Goal: Task Accomplishment & Management: Use online tool/utility

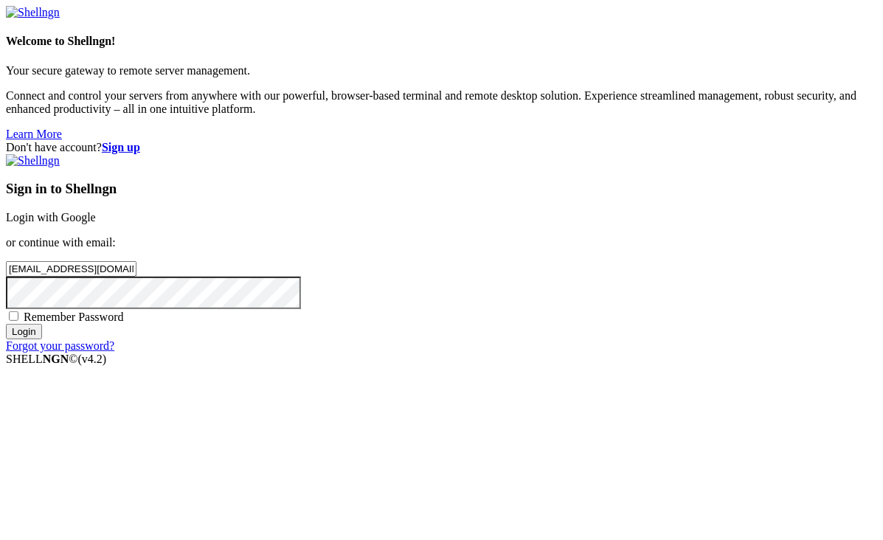
click at [256, 59] on div "Welcome to Shellngn! Your secure gateway to remote server management. Connect a…" at bounding box center [441, 73] width 871 height 135
click at [42, 339] on input "Login" at bounding box center [24, 331] width 36 height 15
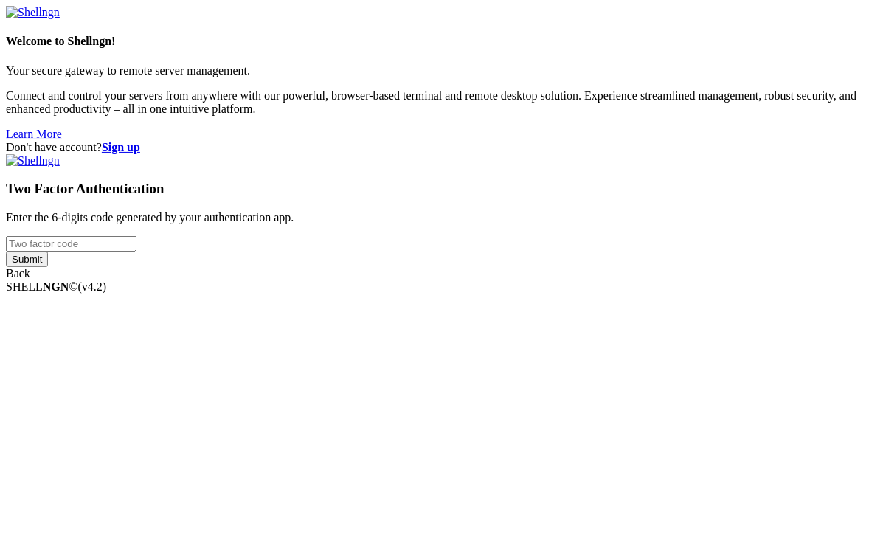
click at [136, 251] on input "number" at bounding box center [71, 243] width 131 height 15
type input "533308"
click at [6, 251] on input "Submit" at bounding box center [27, 258] width 42 height 15
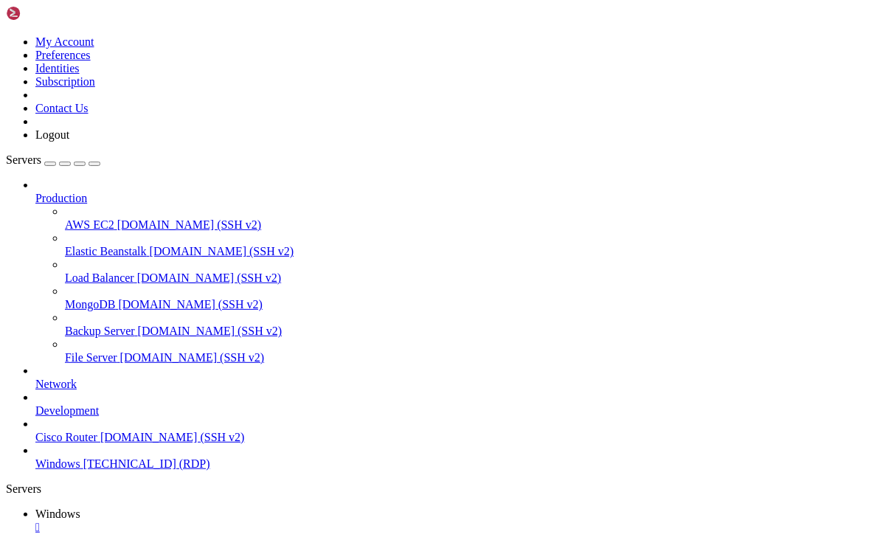
click at [94, 164] on div "button" at bounding box center [94, 164] width 0 height 0
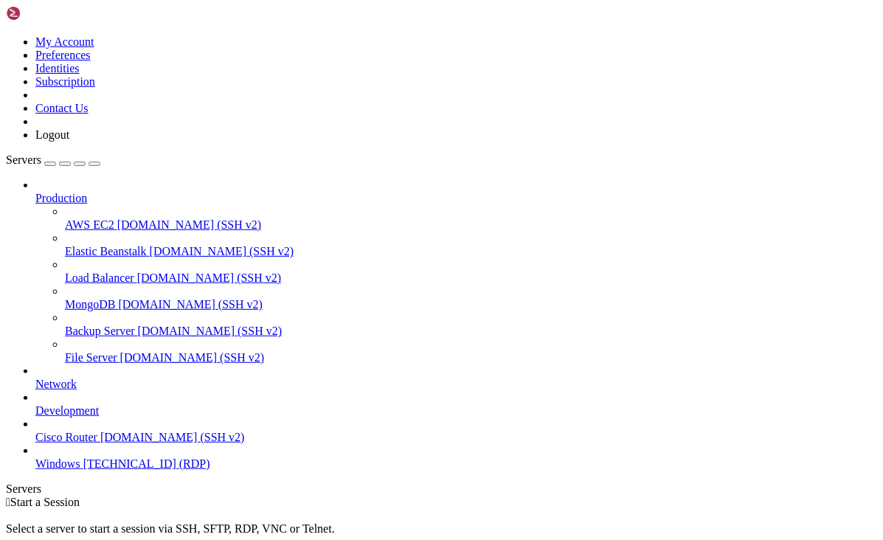
click at [119, 470] on span "[TECHNICAL_ID] (RDP)" at bounding box center [146, 463] width 127 height 13
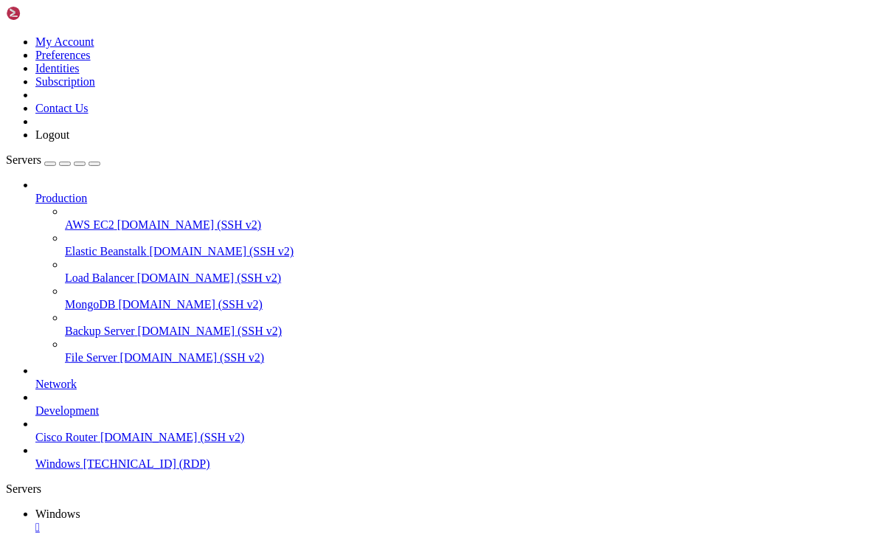
click at [94, 164] on icon "button" at bounding box center [94, 164] width 0 height 0
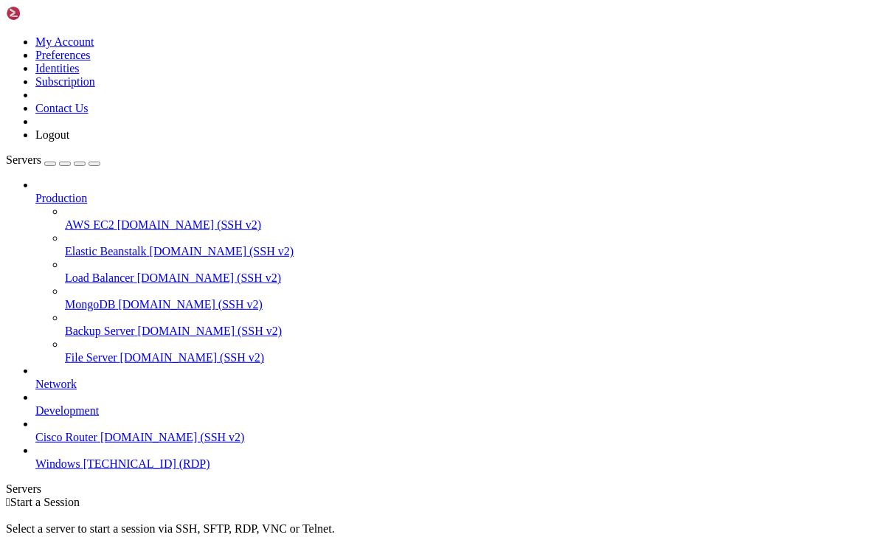
click at [80, 470] on span "Windows" at bounding box center [57, 463] width 45 height 13
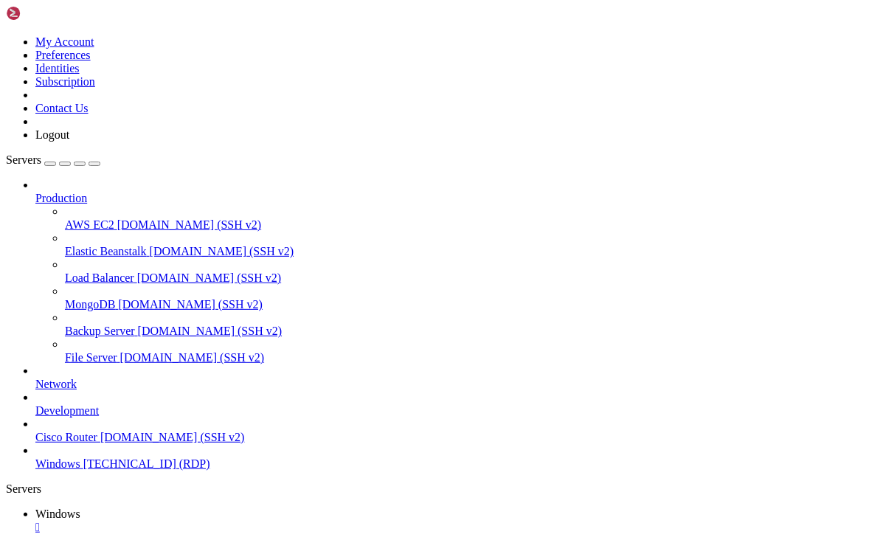
click at [86, 161] on button "button" at bounding box center [80, 163] width 12 height 4
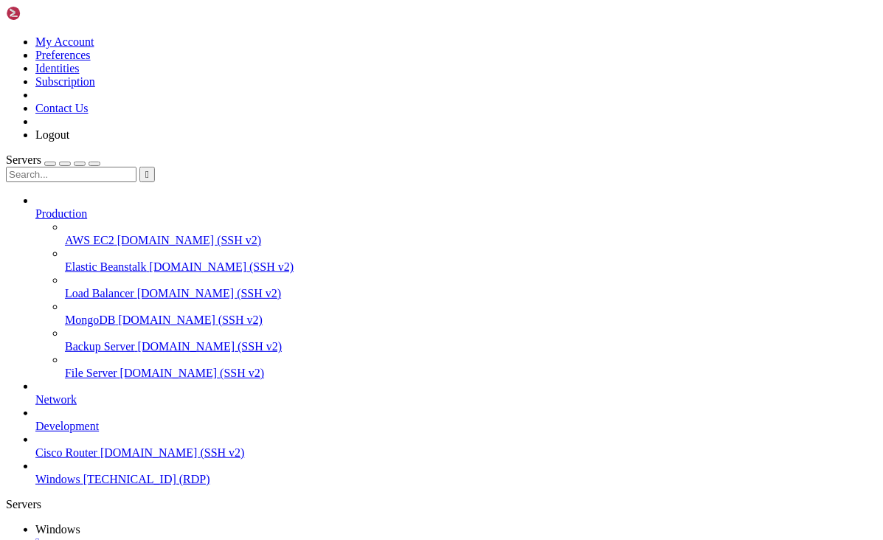
click at [94, 164] on icon "button" at bounding box center [94, 164] width 0 height 0
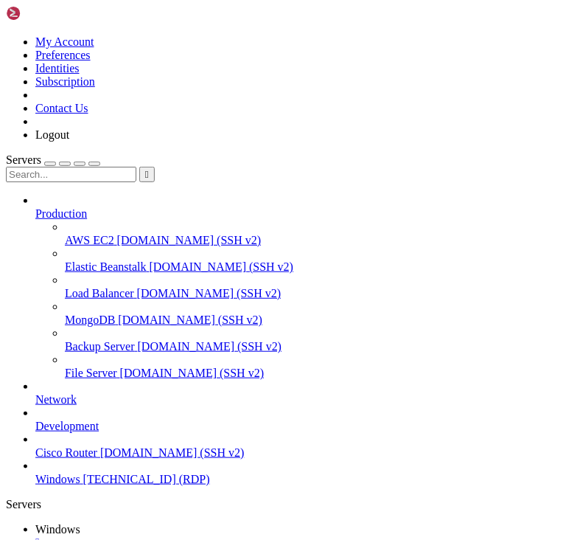
drag, startPoint x: 338, startPoint y: 790, endPoint x: 248, endPoint y: 991, distance: 219.8
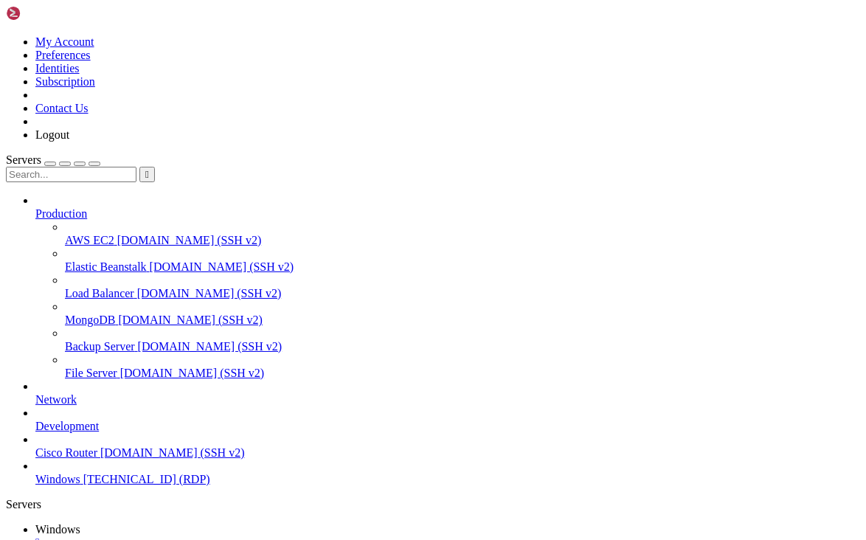
drag, startPoint x: 838, startPoint y: 795, endPoint x: 794, endPoint y: 685, distance: 118.4
drag, startPoint x: 746, startPoint y: 768, endPoint x: 660, endPoint y: 938, distance: 190.3
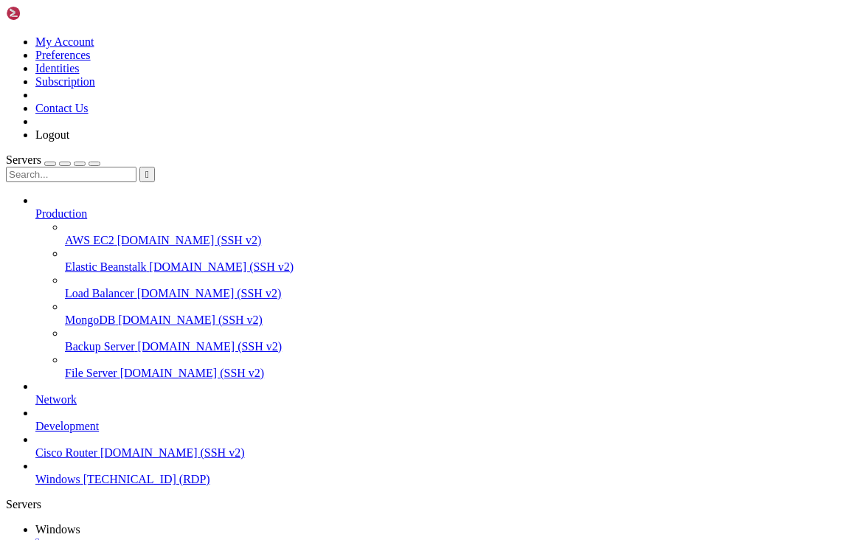
drag, startPoint x: 820, startPoint y: 786, endPoint x: 805, endPoint y: 681, distance: 105.7
drag, startPoint x: 566, startPoint y: 793, endPoint x: 728, endPoint y: 1110, distance: 356.8
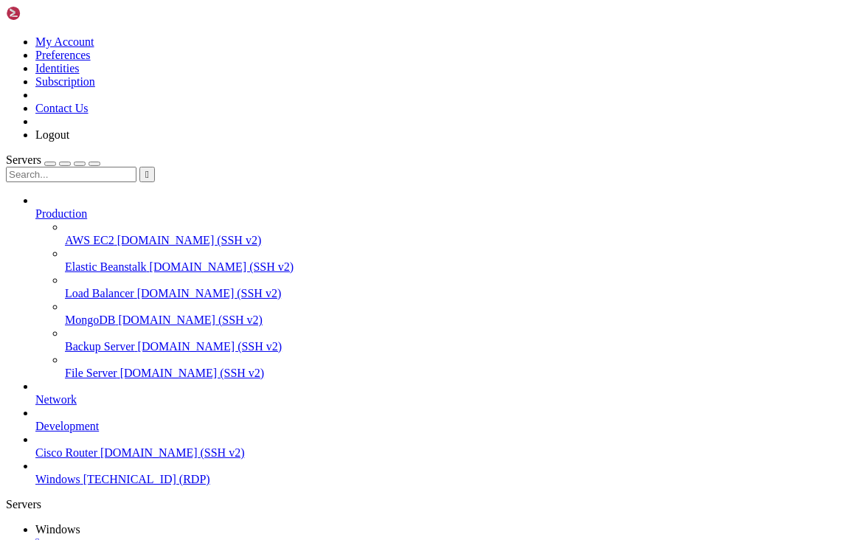
drag, startPoint x: 728, startPoint y: 1110, endPoint x: 569, endPoint y: 679, distance: 459.5
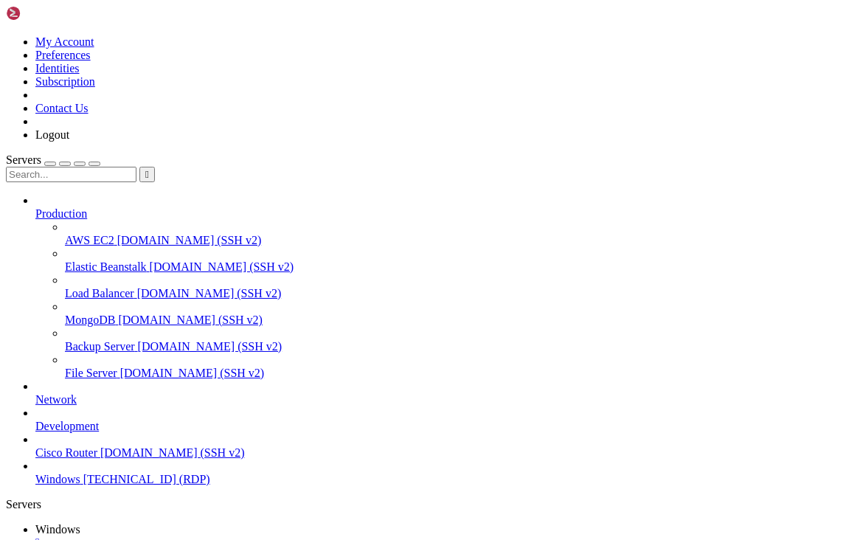
drag, startPoint x: 108, startPoint y: 675, endPoint x: 754, endPoint y: 770, distance: 653.7
drag, startPoint x: 98, startPoint y: 675, endPoint x: 718, endPoint y: 779, distance: 628.7
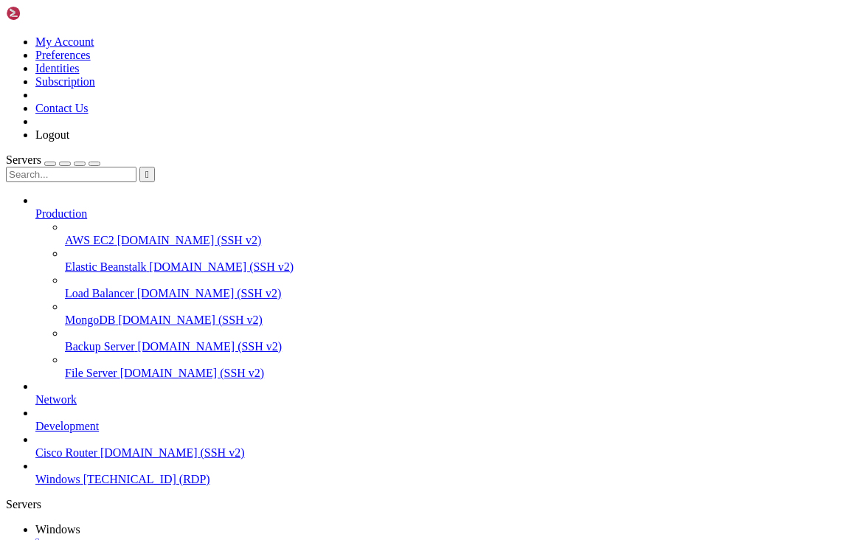
drag, startPoint x: 241, startPoint y: 888, endPoint x: 239, endPoint y: 830, distance: 57.6
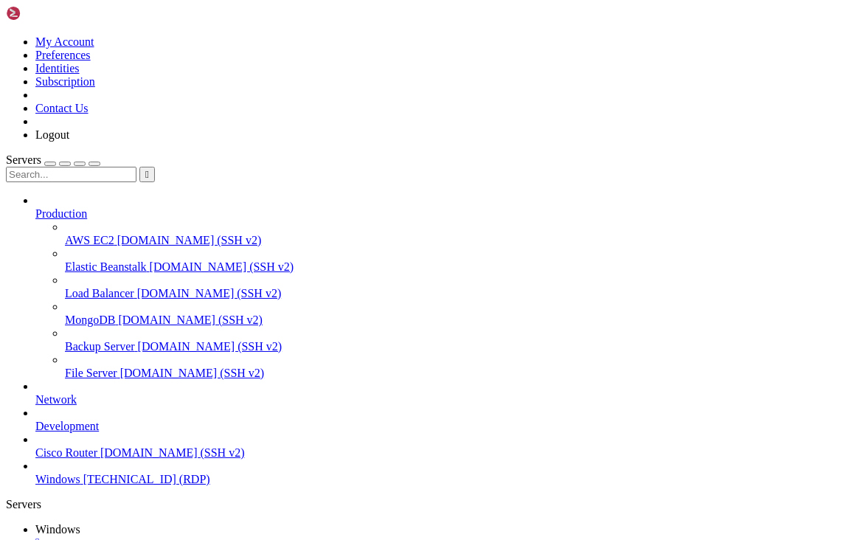
drag, startPoint x: 588, startPoint y: 866, endPoint x: 588, endPoint y: 812, distance: 53.8
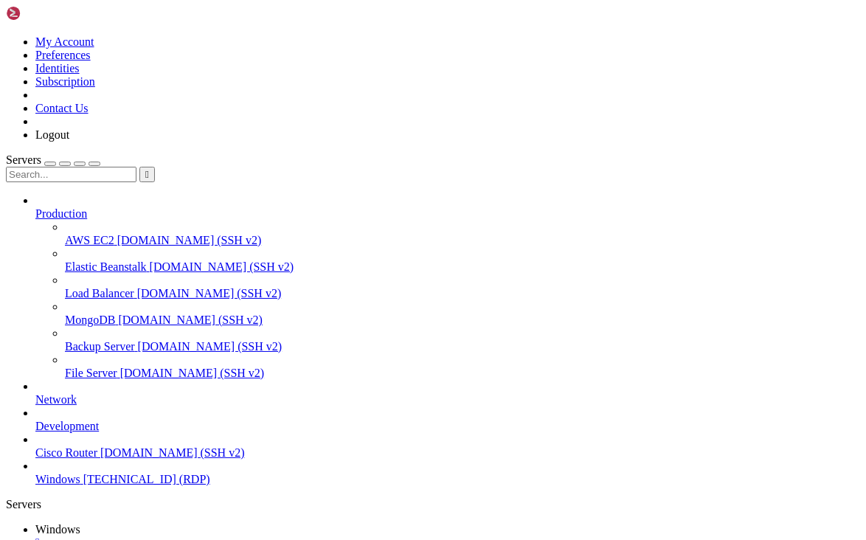
drag, startPoint x: 590, startPoint y: 850, endPoint x: 569, endPoint y: 979, distance: 130.7
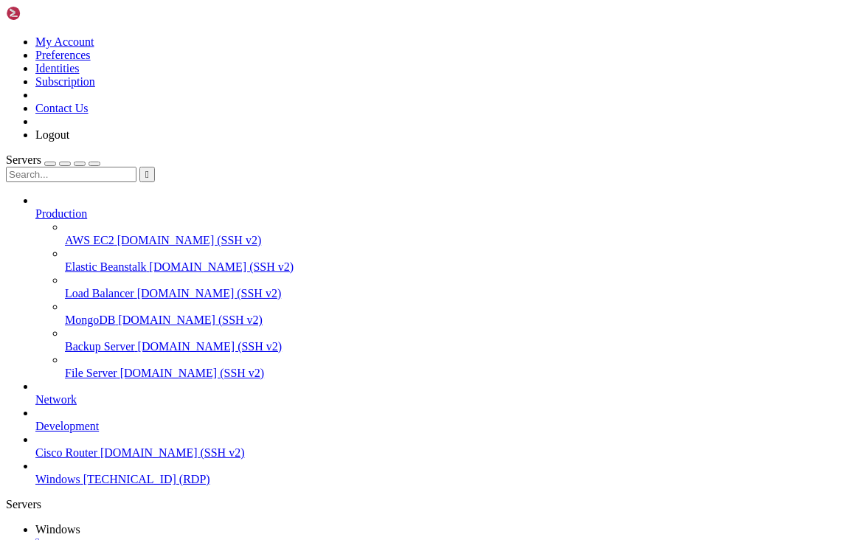
drag, startPoint x: 372, startPoint y: 874, endPoint x: 306, endPoint y: 786, distance: 110.0
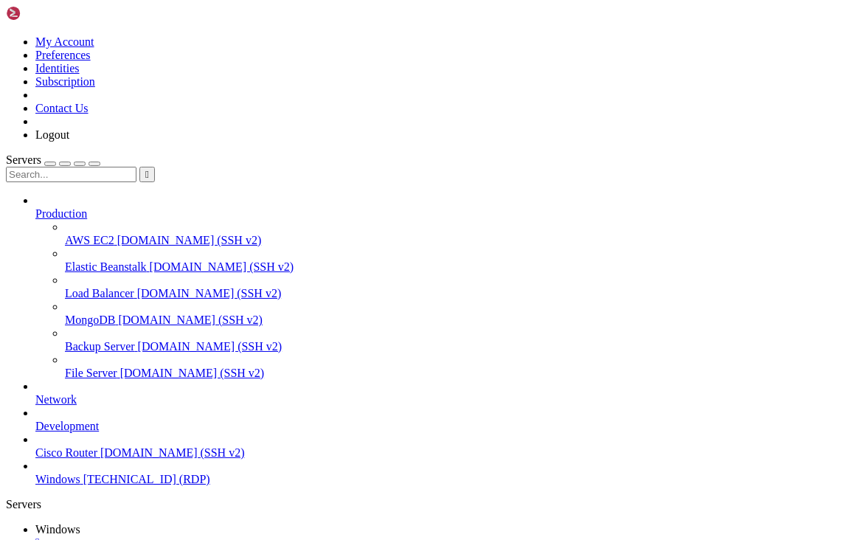
drag, startPoint x: 288, startPoint y: 832, endPoint x: 300, endPoint y: 785, distance: 47.9
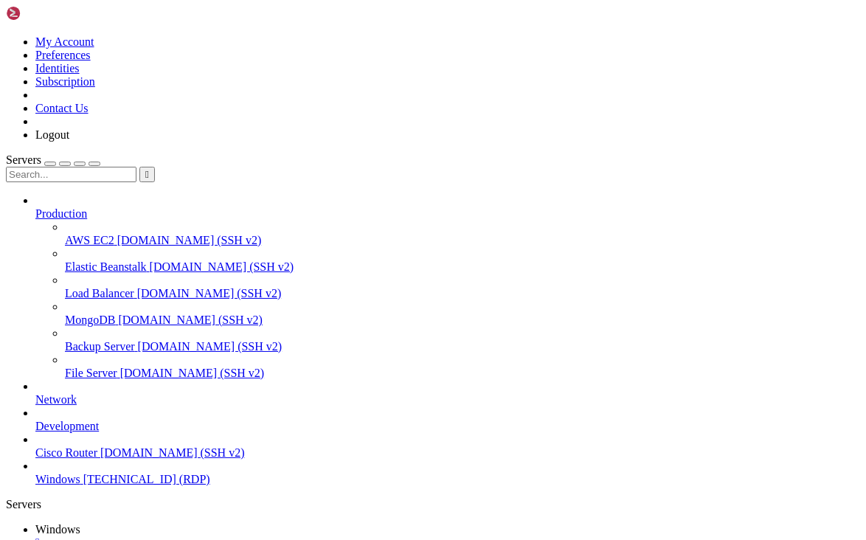
drag, startPoint x: 593, startPoint y: 821, endPoint x: 549, endPoint y: 1061, distance: 243.5
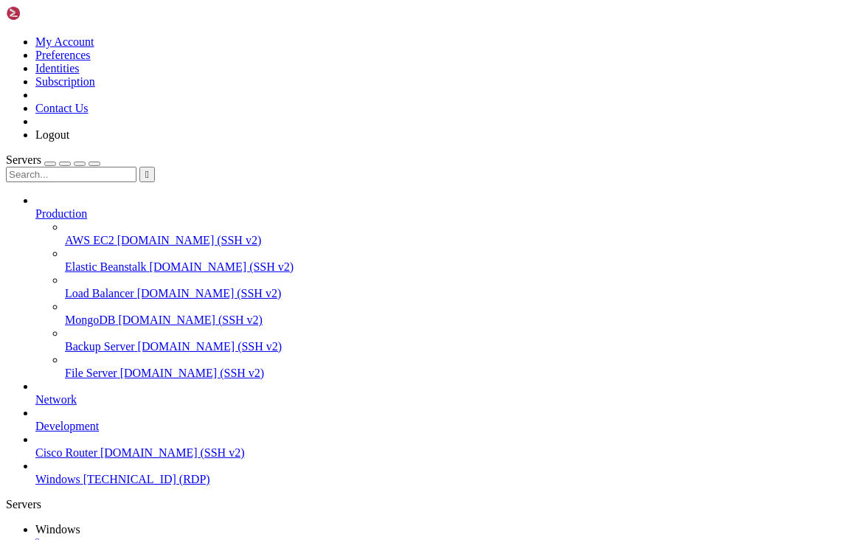
drag, startPoint x: 316, startPoint y: 857, endPoint x: 384, endPoint y: 787, distance: 98.0
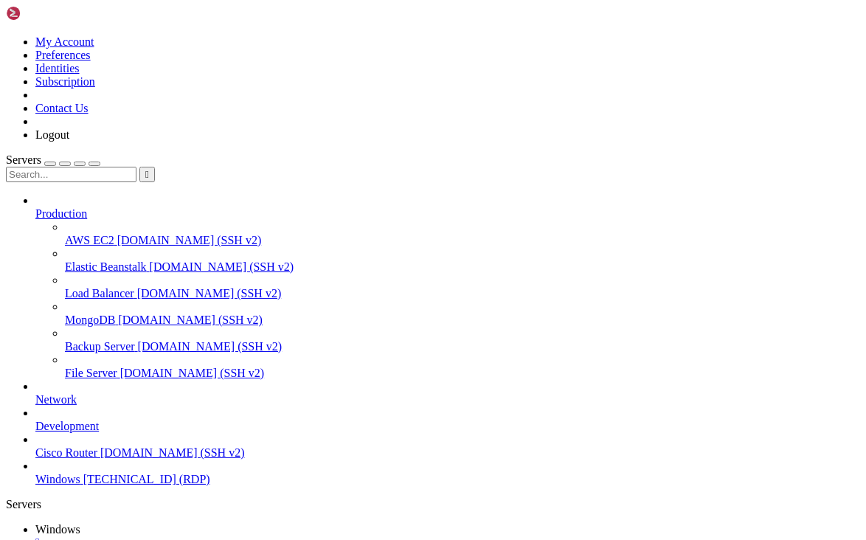
drag, startPoint x: 156, startPoint y: 680, endPoint x: 653, endPoint y: 677, distance: 496.2
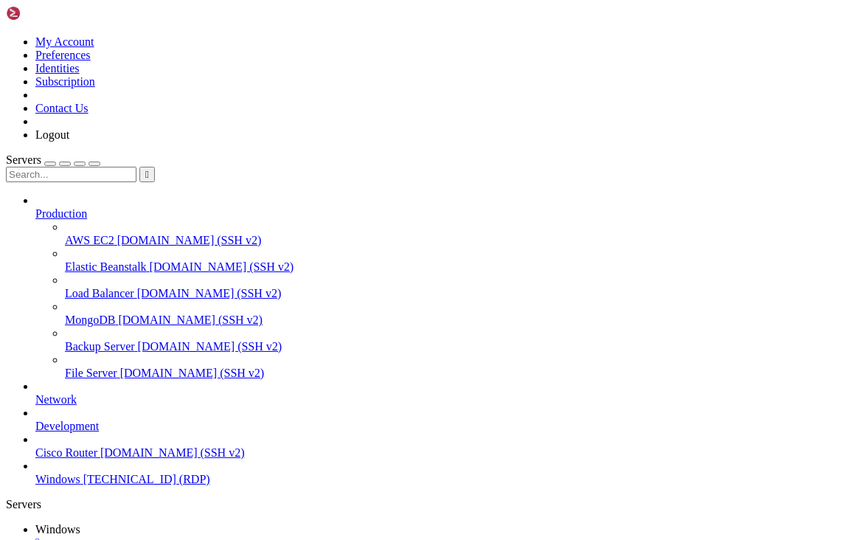
drag, startPoint x: 727, startPoint y: 723, endPoint x: 694, endPoint y: 691, distance: 46.4
